Goal: Transaction & Acquisition: Book appointment/travel/reservation

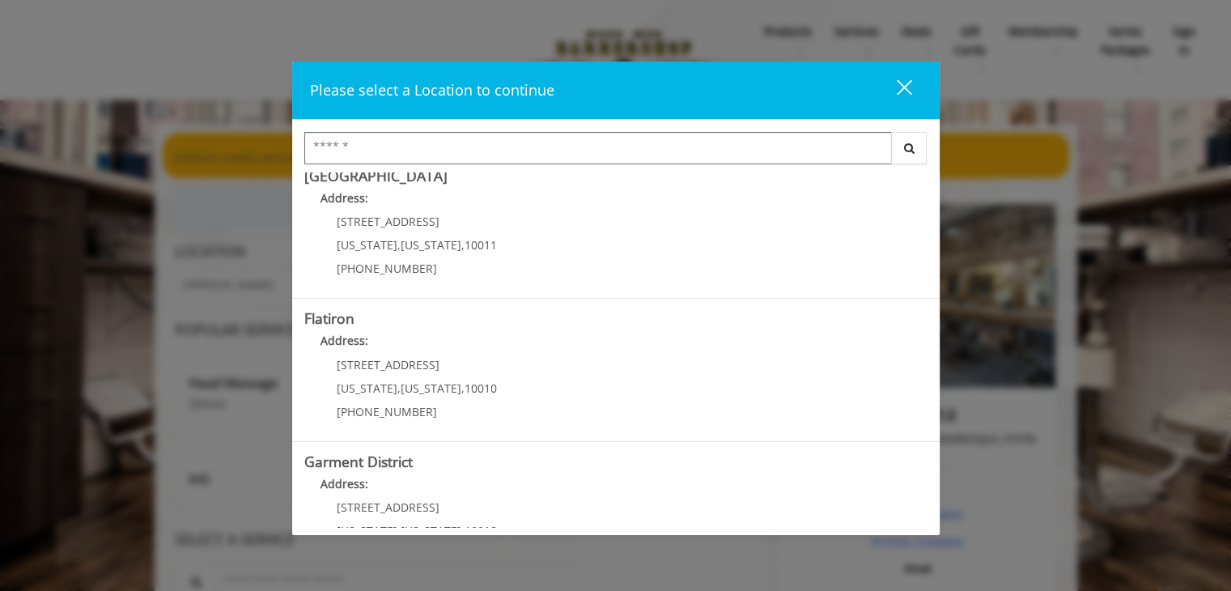
scroll to position [359, 0]
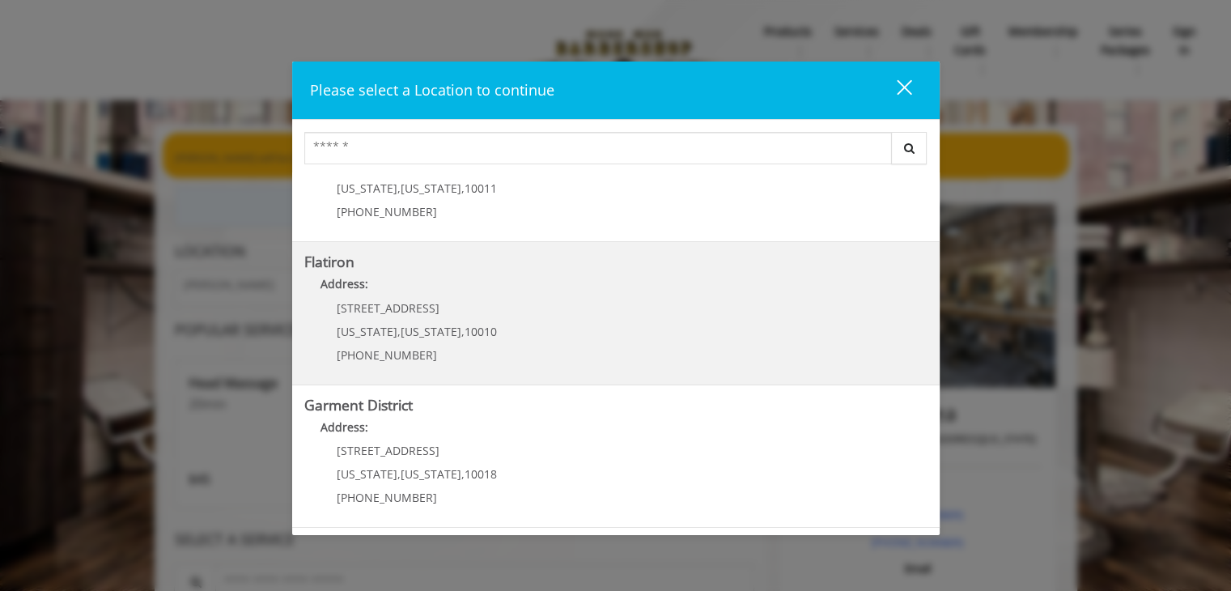
click at [371, 276] on "Address:" at bounding box center [615, 288] width 623 height 26
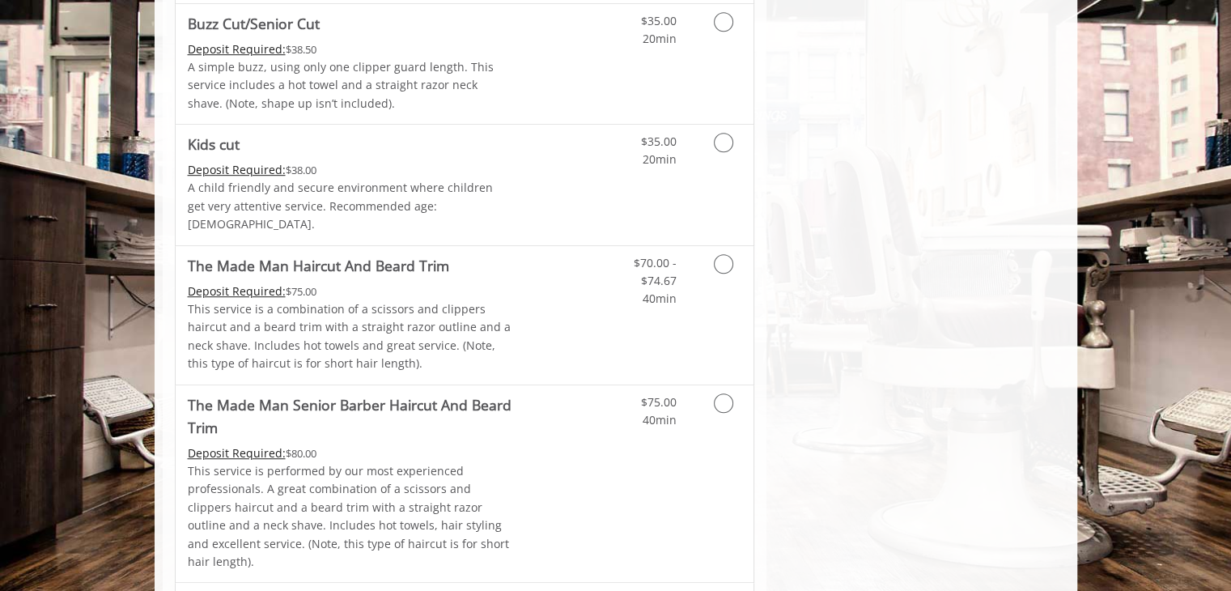
scroll to position [997, 0]
click at [716, 393] on icon "Grooming services" at bounding box center [723, 402] width 19 height 19
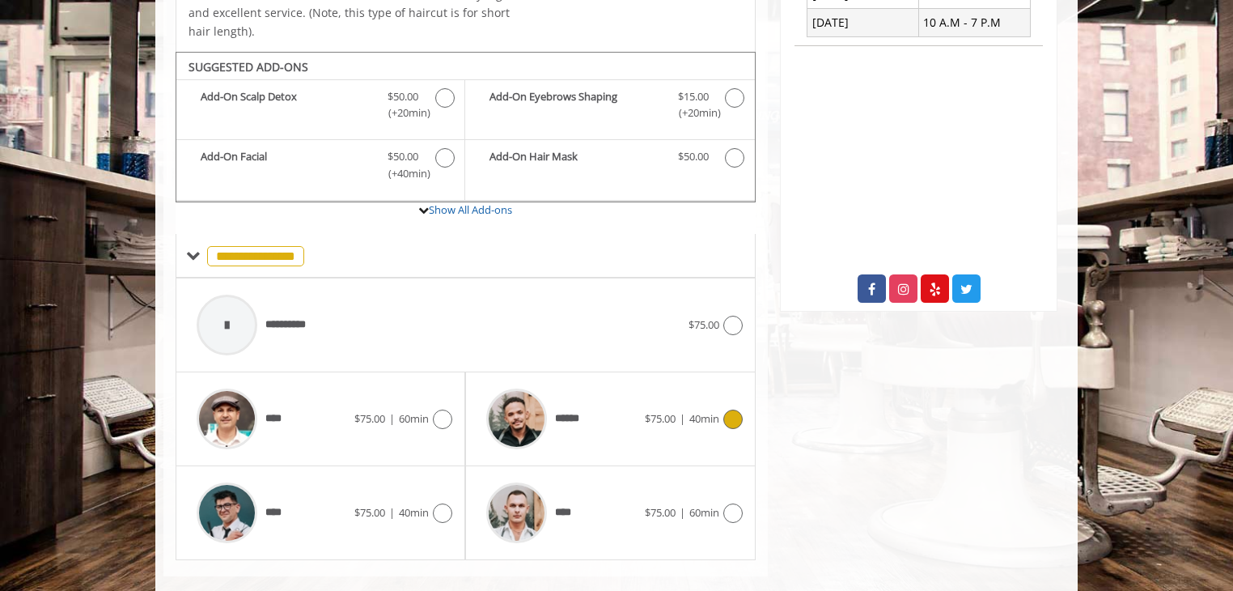
scroll to position [505, 0]
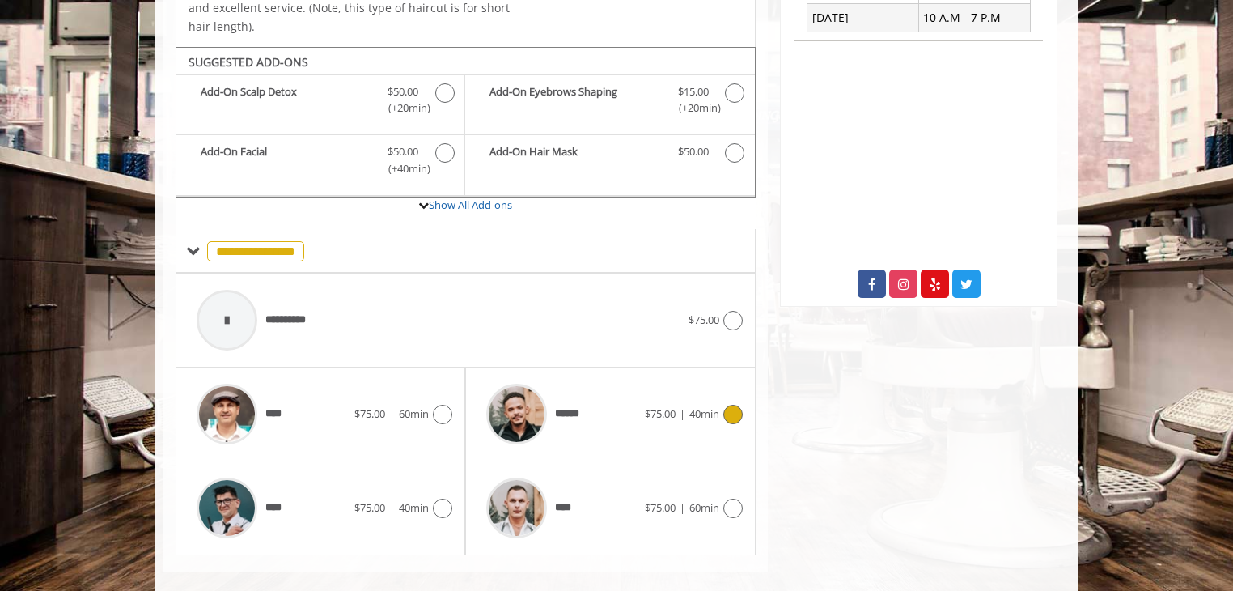
click at [734, 405] on icon at bounding box center [733, 414] width 19 height 19
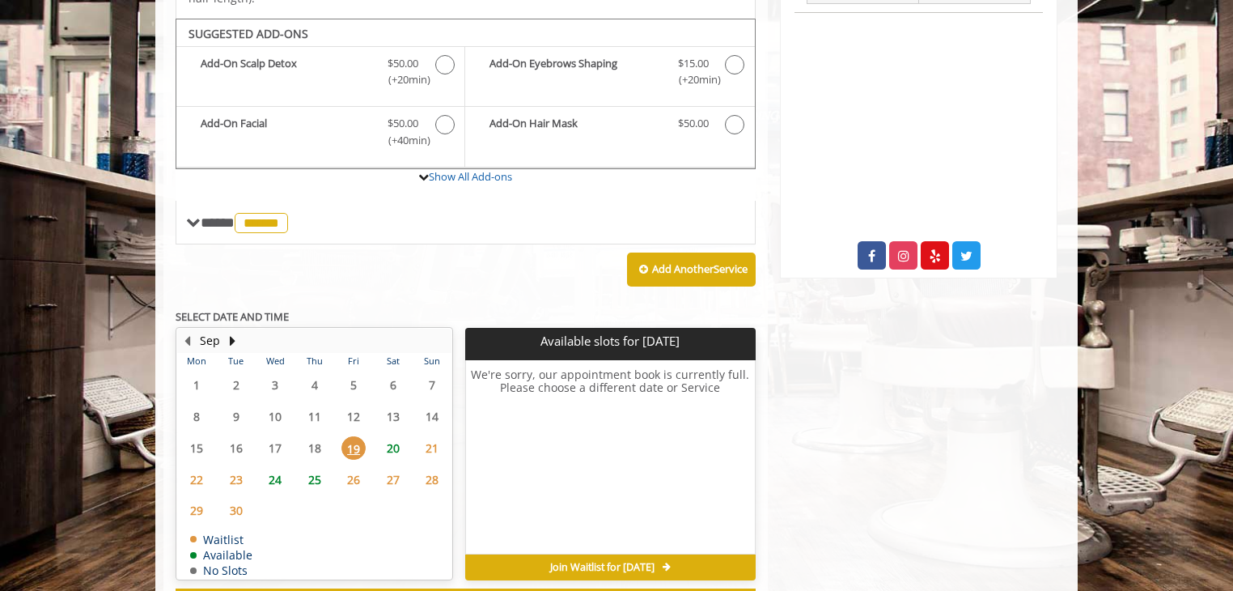
scroll to position [582, 0]
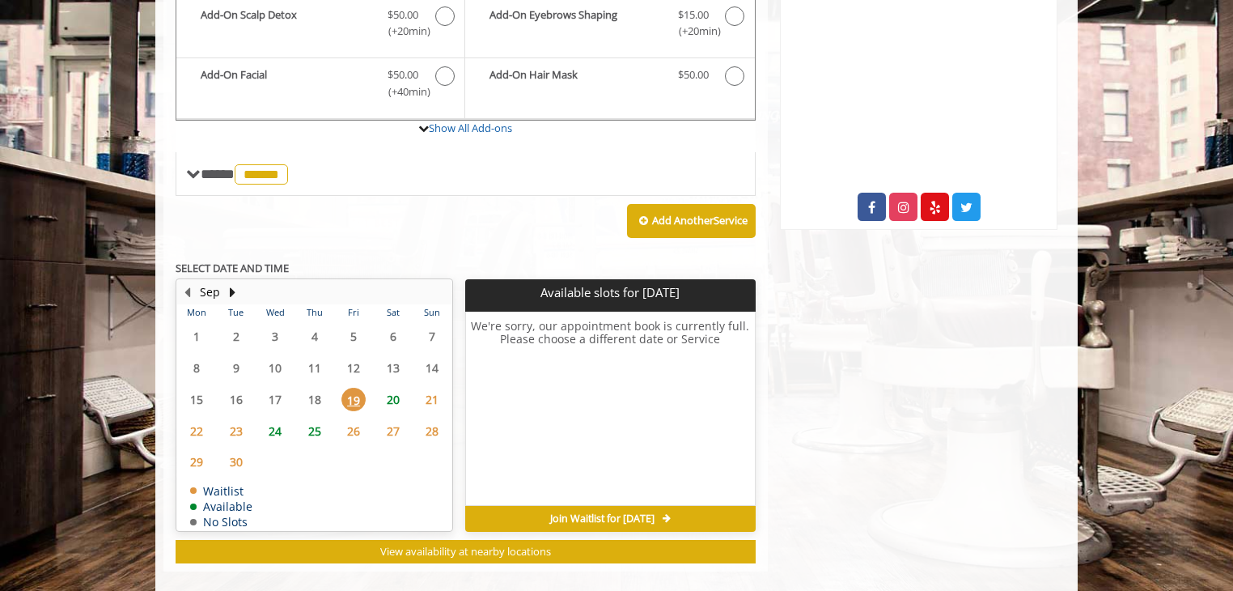
click at [392, 388] on span "20" at bounding box center [393, 399] width 24 height 23
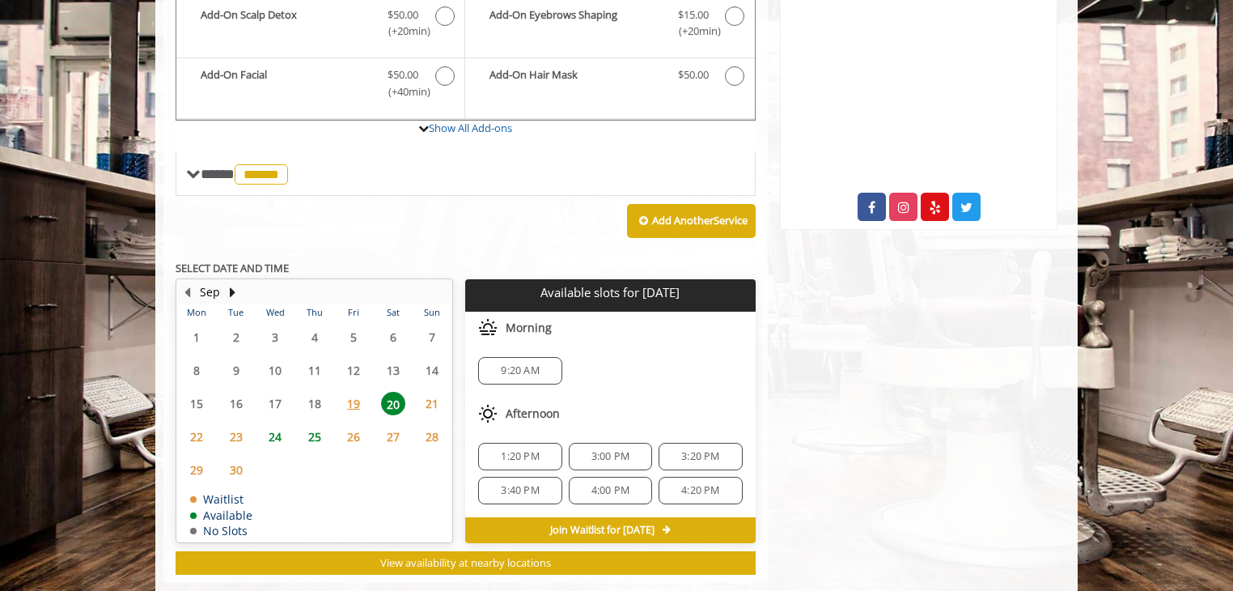
scroll to position [592, 0]
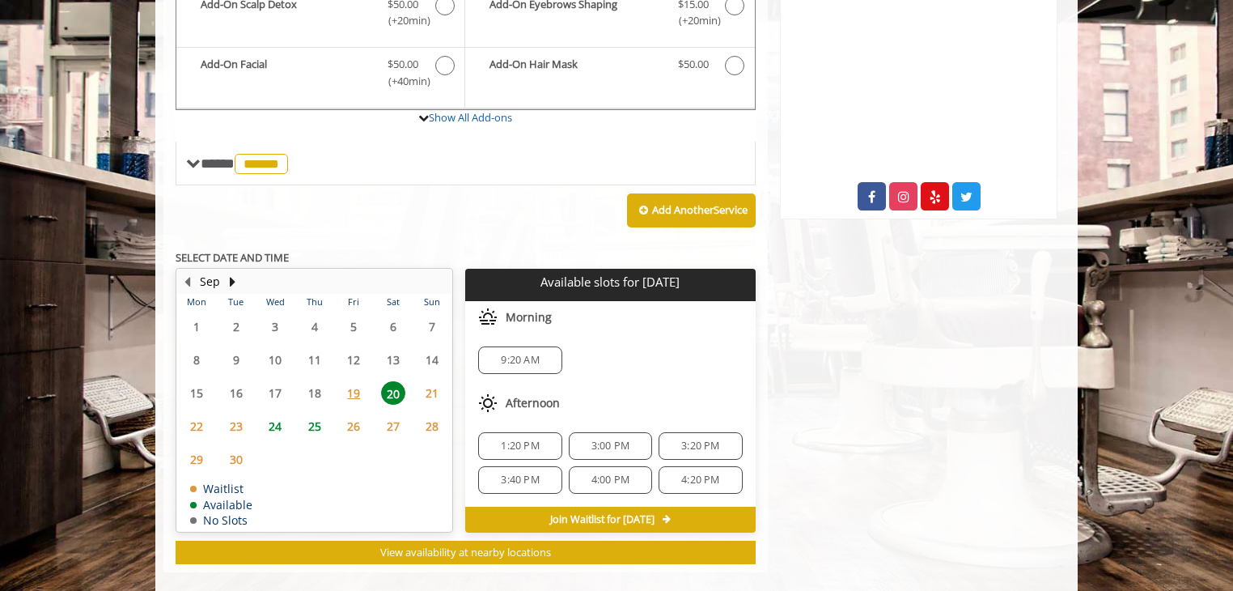
click at [366, 207] on div "Add Another Service" at bounding box center [466, 210] width 580 height 50
